Goal: Task Accomplishment & Management: Use online tool/utility

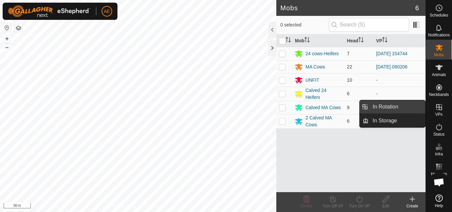
click at [417, 108] on link "In Rotation" at bounding box center [396, 106] width 57 height 13
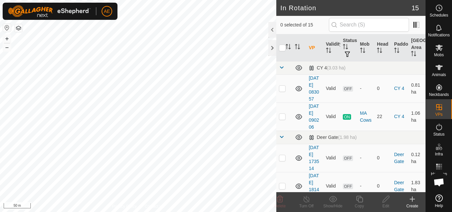
click at [412, 202] on icon at bounding box center [412, 199] width 8 height 8
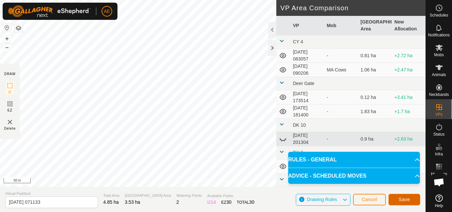
click at [411, 201] on button "Save" at bounding box center [404, 200] width 32 height 12
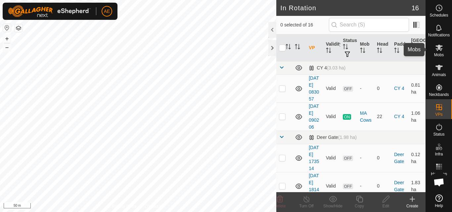
click at [441, 52] on es-mob-svg-icon at bounding box center [439, 47] width 12 height 11
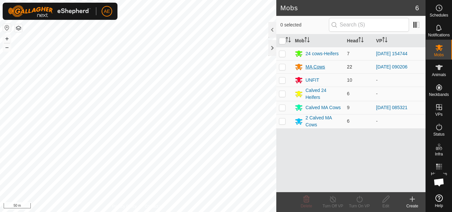
click at [309, 68] on div "MA Cows" at bounding box center [315, 66] width 20 height 7
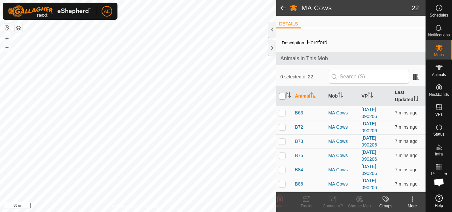
click at [281, 94] on input "checkbox" at bounding box center [282, 96] width 7 height 7
checkbox input "true"
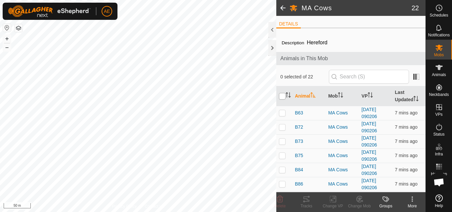
checkbox input "true"
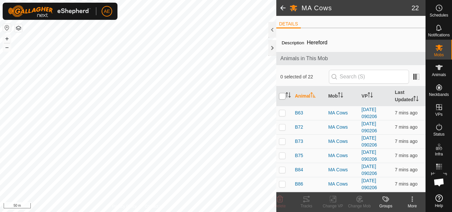
checkbox input "true"
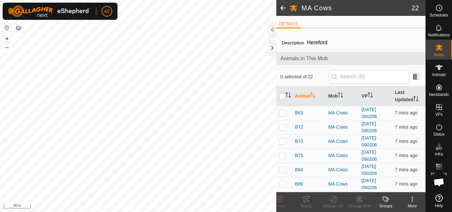
checkbox input "true"
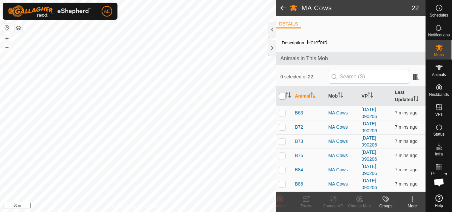
checkbox input "true"
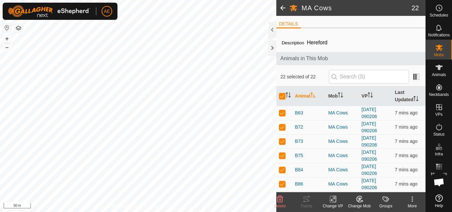
click at [336, 201] on icon at bounding box center [334, 199] width 3 height 6
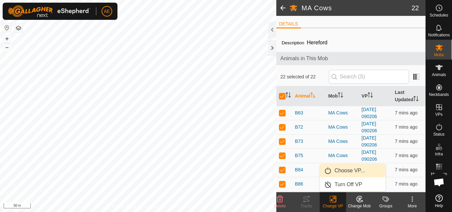
click at [346, 172] on link "Choose VP..." at bounding box center [352, 170] width 65 height 13
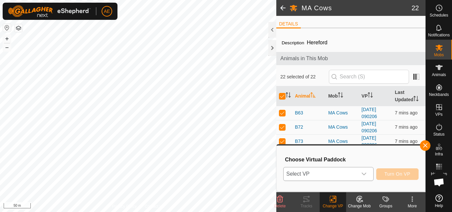
click at [366, 175] on div "dropdown trigger" at bounding box center [363, 173] width 13 height 13
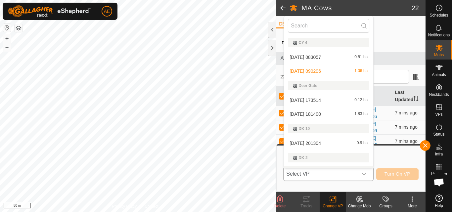
scroll to position [11, 0]
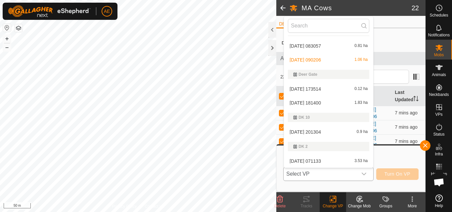
click at [331, 160] on div "[DATE] 071133 3.53 ha" at bounding box center [328, 161] width 81 height 8
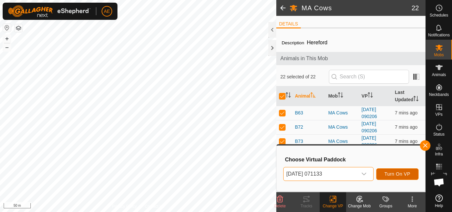
click at [397, 177] on span "Turn On VP" at bounding box center [397, 173] width 26 height 5
